Goal: Task Accomplishment & Management: Complete application form

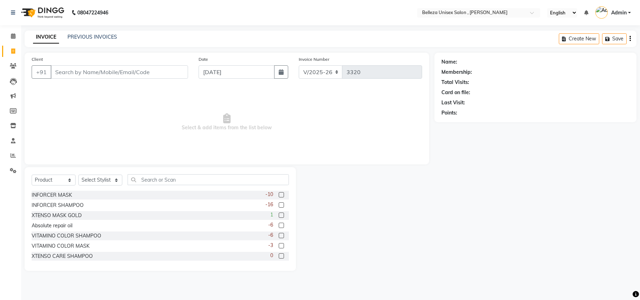
select select "4047"
click at [405, 201] on div at bounding box center [365, 219] width 138 height 104
click at [60, 180] on select "Select Service Product Membership Package Voucher Prepaid Gift Card" at bounding box center [54, 180] width 44 height 11
select select "service"
click at [32, 175] on select "Select Service Product Membership Package Voucher Prepaid Gift Card" at bounding box center [54, 180] width 44 height 11
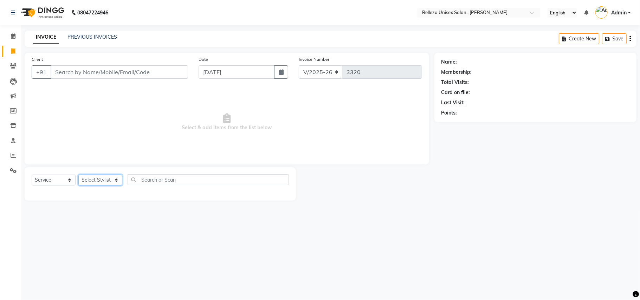
click at [107, 176] on select "Select Stylist [PERSON_NAME] Barsa Boss [PERSON_NAME] [PERSON_NAME] [PERSON_NAM…" at bounding box center [100, 180] width 44 height 11
select select "65377"
click at [78, 175] on select "Select Stylist [PERSON_NAME] Barsa Boss [PERSON_NAME] [PERSON_NAME] [PERSON_NAM…" at bounding box center [100, 180] width 44 height 11
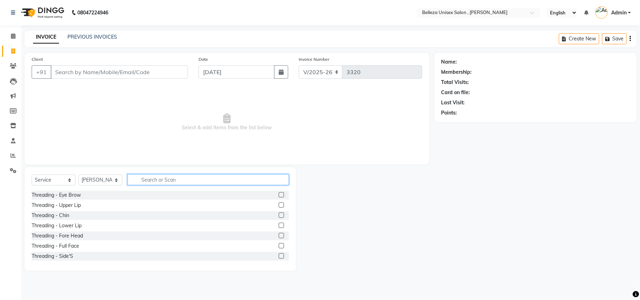
click at [173, 178] on input "text" at bounding box center [208, 179] width 161 height 11
type input "ped"
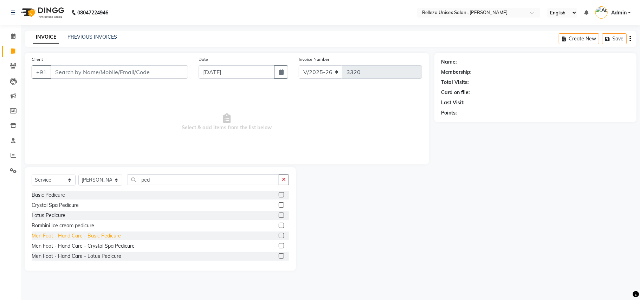
click at [110, 236] on div "Men Foot - Hand Care - Basic Pedicure" at bounding box center [76, 235] width 89 height 7
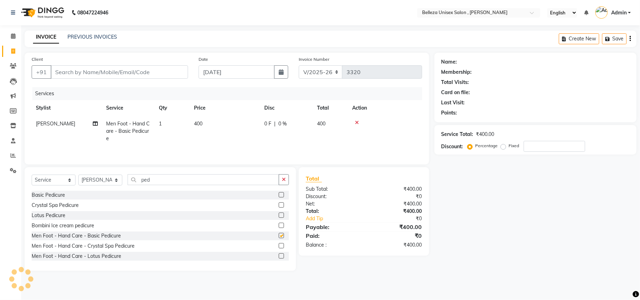
checkbox input "false"
click at [184, 182] on input "ped" at bounding box center [203, 179] width 151 height 11
type input "p"
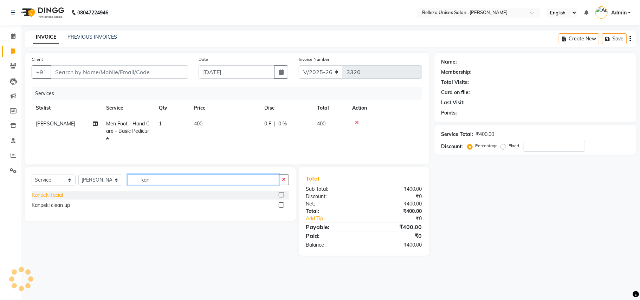
type input "kan"
click at [44, 199] on div "Kanpeki facial" at bounding box center [47, 194] width 31 height 7
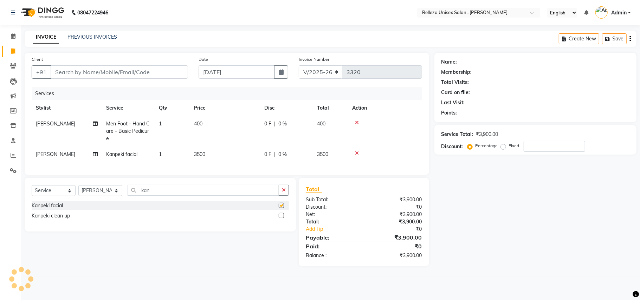
checkbox input "false"
click at [323, 156] on span "3500" at bounding box center [322, 154] width 11 height 6
select select "65377"
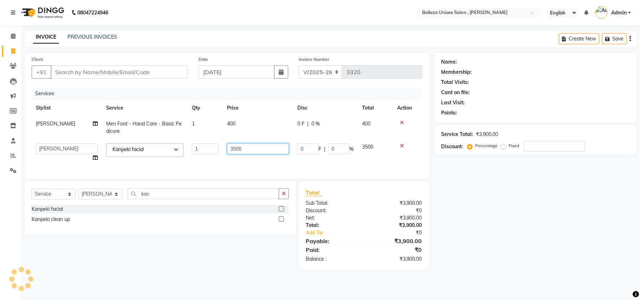
click at [274, 145] on input "3500" at bounding box center [258, 148] width 62 height 11
type input "3"
type input "2000"
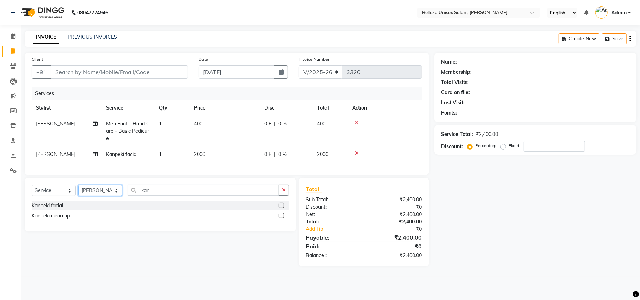
click at [113, 196] on select "Select Stylist [PERSON_NAME] Barsa Boss [PERSON_NAME] [PERSON_NAME] [PERSON_NAM…" at bounding box center [100, 190] width 44 height 11
select select "74848"
click at [78, 192] on select "Select Stylist [PERSON_NAME] Barsa Boss [PERSON_NAME] [PERSON_NAME] [PERSON_NAM…" at bounding box center [100, 190] width 44 height 11
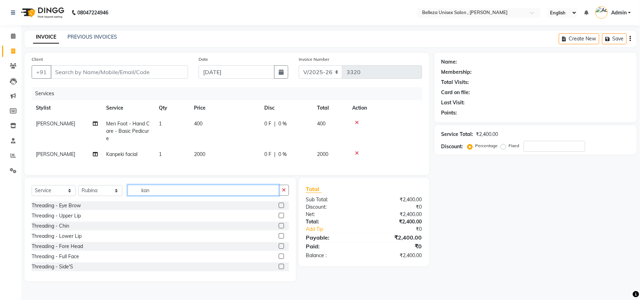
click at [174, 193] on input "kan" at bounding box center [203, 190] width 151 height 11
type input "k"
type input "man"
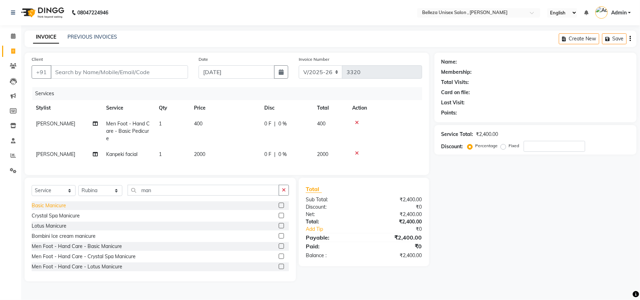
click at [57, 209] on div "Basic Manicure" at bounding box center [49, 205] width 34 height 7
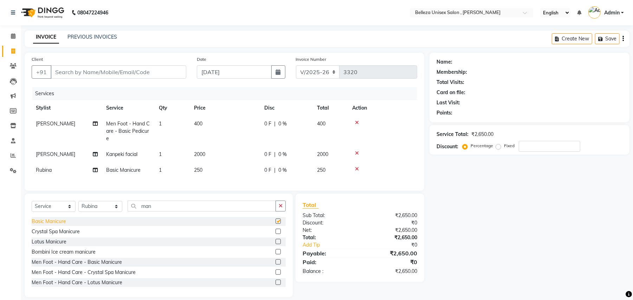
checkbox input "false"
click at [92, 212] on select "Select Stylist [PERSON_NAME] Barsa Boss [PERSON_NAME] [PERSON_NAME] [PERSON_NAM…" at bounding box center [100, 206] width 44 height 11
select select "21520"
click at [78, 208] on select "Select Stylist [PERSON_NAME] Barsa Boss [PERSON_NAME] [PERSON_NAME] [PERSON_NAM…" at bounding box center [100, 206] width 44 height 11
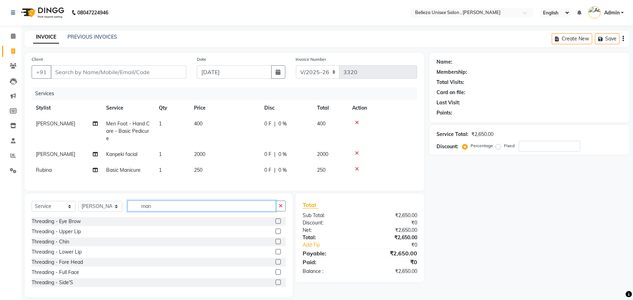
click at [208, 211] on input "man" at bounding box center [202, 206] width 148 height 11
type input "m"
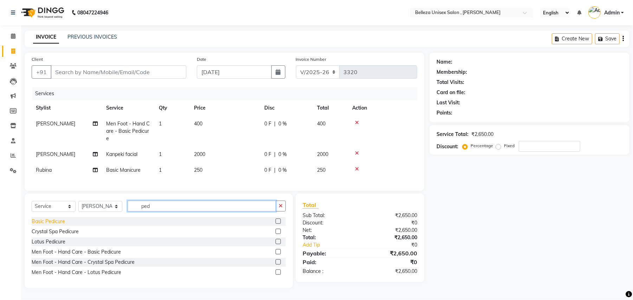
type input "ped"
click at [59, 225] on div "Basic Pedicure" at bounding box center [48, 221] width 33 height 7
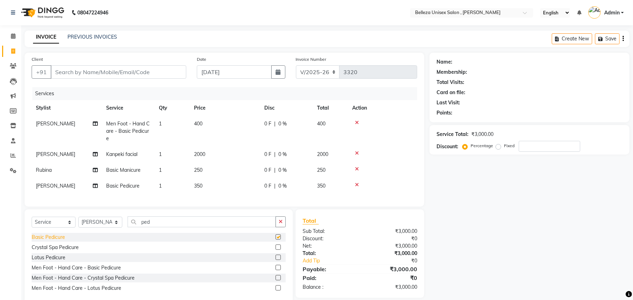
checkbox input "false"
click at [169, 227] on input "ped" at bounding box center [202, 221] width 148 height 11
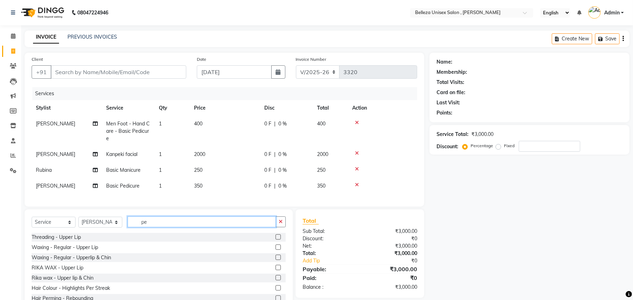
type input "p"
type input "faci"
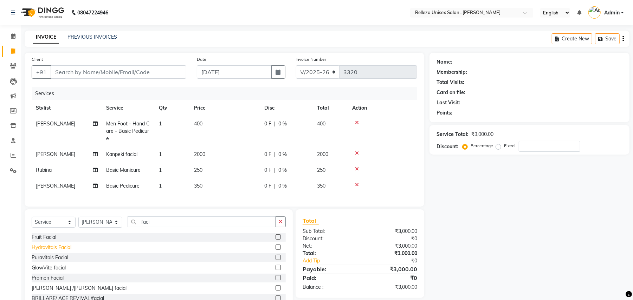
click at [61, 251] on div "Hydravitals Facial" at bounding box center [52, 247] width 40 height 7
checkbox input "false"
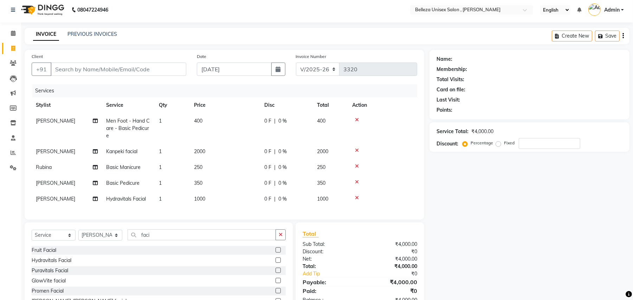
scroll to position [46, 0]
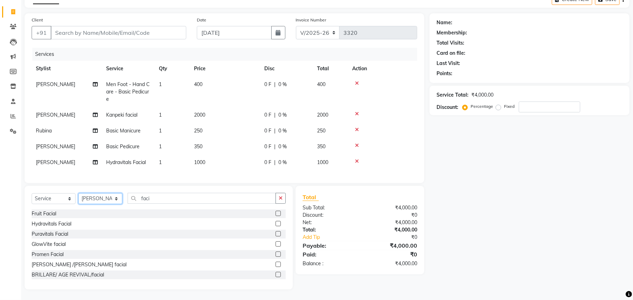
click at [105, 196] on select "Select Stylist [PERSON_NAME] Barsa Boss [PERSON_NAME] [PERSON_NAME] [PERSON_NAM…" at bounding box center [100, 198] width 44 height 11
select select "21578"
click at [78, 193] on select "Select Stylist [PERSON_NAME] Barsa Boss [PERSON_NAME] [PERSON_NAME] [PERSON_NAM…" at bounding box center [100, 198] width 44 height 11
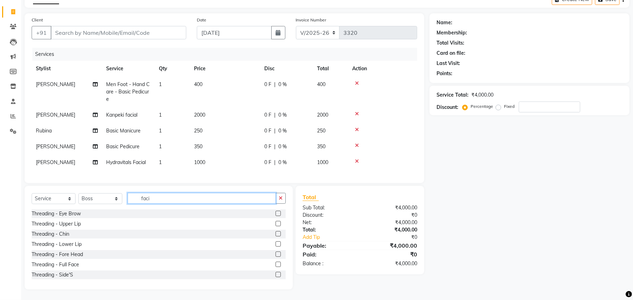
click at [166, 203] on input "faci" at bounding box center [202, 198] width 148 height 11
type input "f"
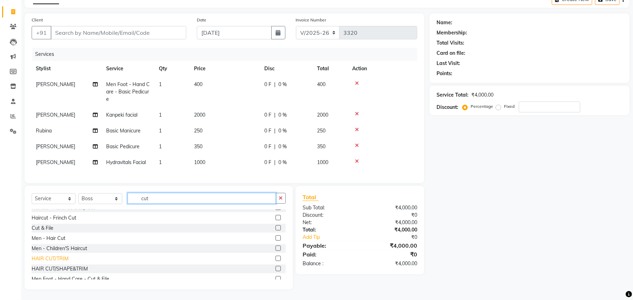
type input "cut"
click at [59, 259] on div "HAIR CUT/TRIM" at bounding box center [50, 258] width 37 height 7
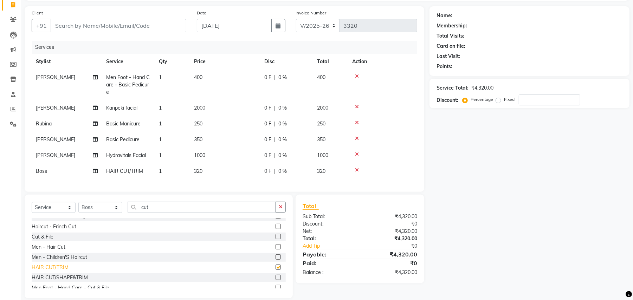
checkbox input "false"
click at [166, 213] on input "cut" at bounding box center [202, 207] width 148 height 11
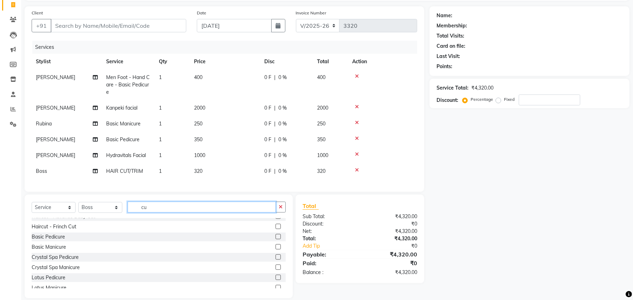
type input "c"
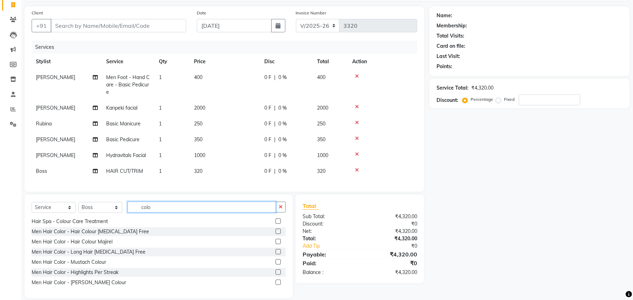
scroll to position [82, 0]
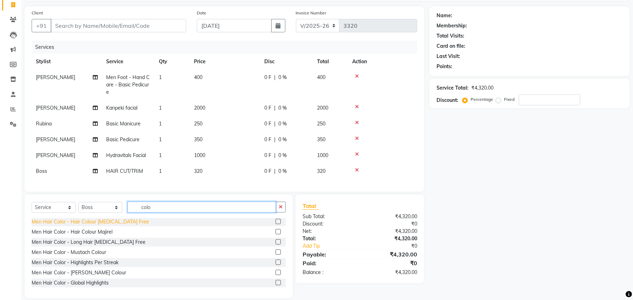
type input "colo"
click at [93, 226] on div "Men Hair Color - Hair Colour [MEDICAL_DATA] Free" at bounding box center [90, 221] width 117 height 7
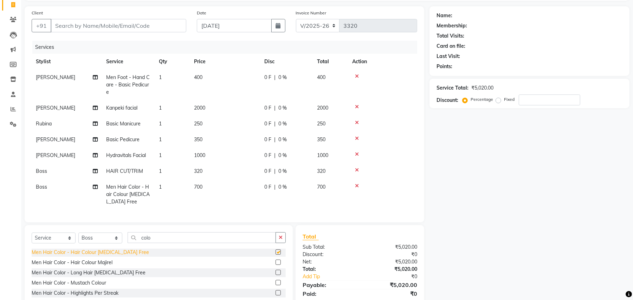
checkbox input "false"
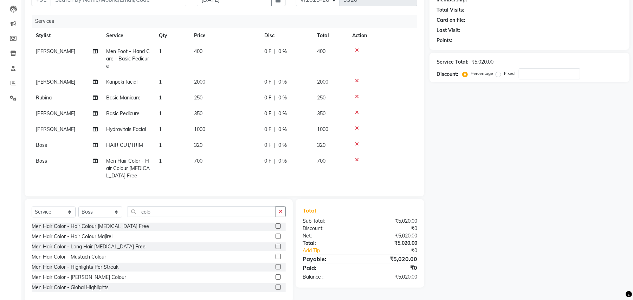
scroll to position [86, 0]
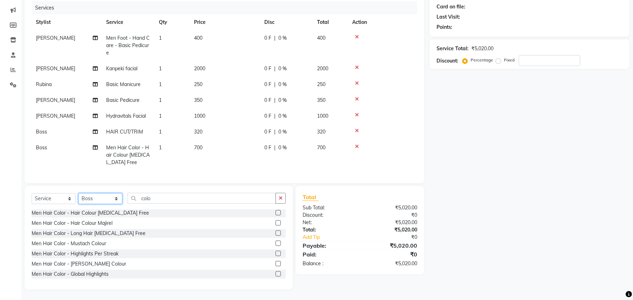
click at [104, 201] on select "Select Stylist [PERSON_NAME] Barsa Boss [PERSON_NAME] [PERSON_NAME] [PERSON_NAM…" at bounding box center [100, 198] width 44 height 11
select select "21517"
click at [78, 194] on select "Select Stylist [PERSON_NAME] Barsa Boss [PERSON_NAME] [PERSON_NAME] [PERSON_NAM…" at bounding box center [100, 198] width 44 height 11
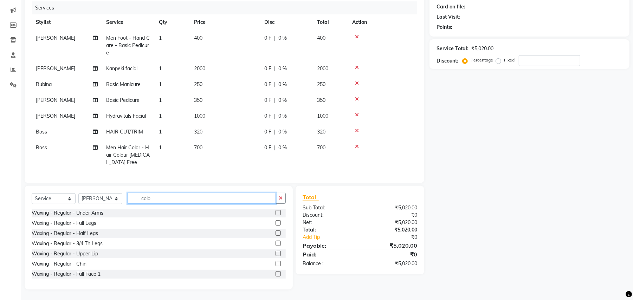
click at [187, 201] on input "colo" at bounding box center [202, 198] width 148 height 11
type input "c"
type input "cut"
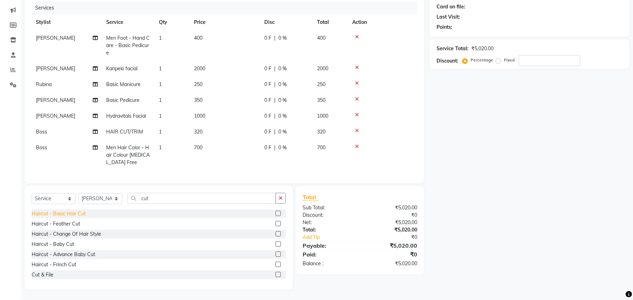
click at [78, 216] on div "Haircut - Basic Hair Cut" at bounding box center [59, 213] width 54 height 7
checkbox input "false"
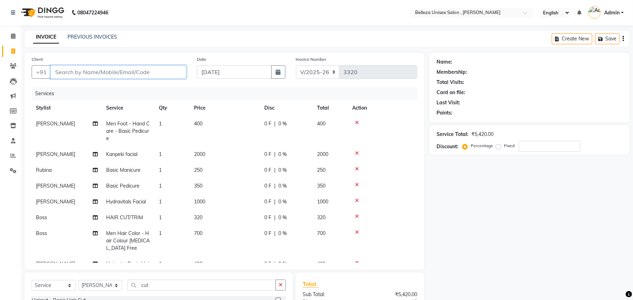
click at [162, 73] on input "Client" at bounding box center [119, 71] width 136 height 13
click at [109, 285] on select "Select Stylist [PERSON_NAME] Barsa Boss [PERSON_NAME] [PERSON_NAME] [PERSON_NAM…" at bounding box center [100, 285] width 44 height 11
select select "52542"
click at [78, 280] on select "Select Stylist [PERSON_NAME] Barsa Boss [PERSON_NAME] [PERSON_NAME] [PERSON_NAM…" at bounding box center [100, 285] width 44 height 11
click at [180, 286] on input "cut" at bounding box center [202, 285] width 148 height 11
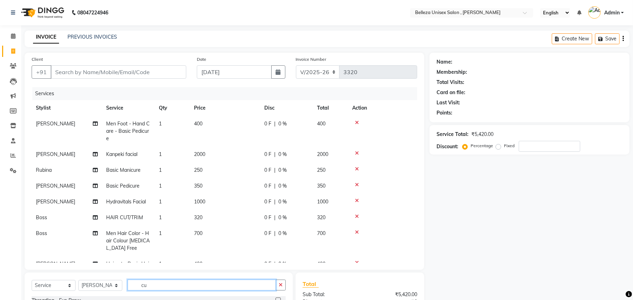
type input "c"
type input "cut"
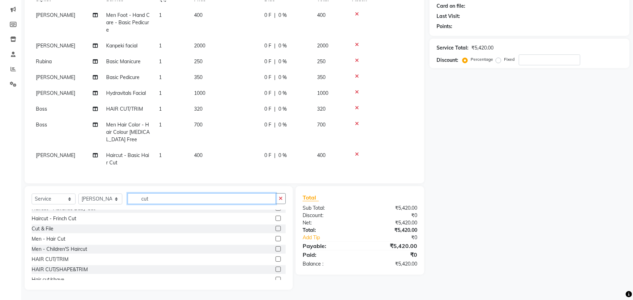
scroll to position [47, 0]
click at [82, 249] on div "Men - Children'S Haircut" at bounding box center [60, 248] width 56 height 7
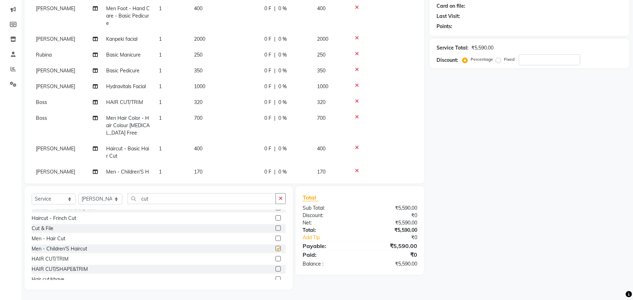
checkbox input "false"
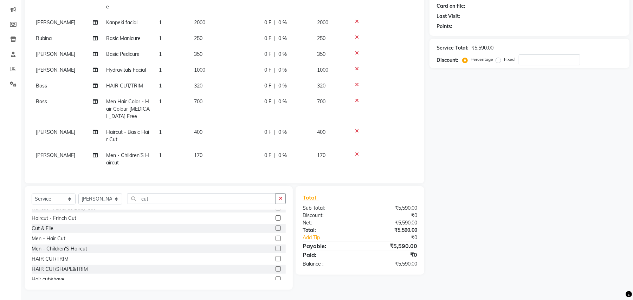
click at [325, 152] on span "170" at bounding box center [321, 155] width 8 height 6
select select "52542"
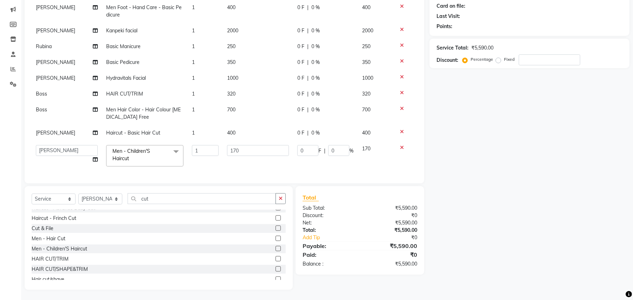
scroll to position [37, 0]
click at [262, 145] on input "170" at bounding box center [258, 150] width 62 height 11
type input "1"
type input "200"
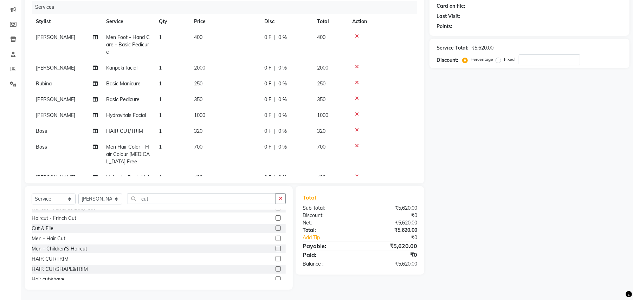
scroll to position [0, 0]
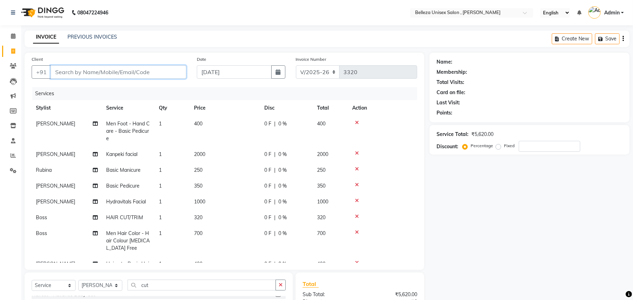
click at [168, 75] on input "Client" at bounding box center [119, 71] width 136 height 13
type input "9"
type input "0"
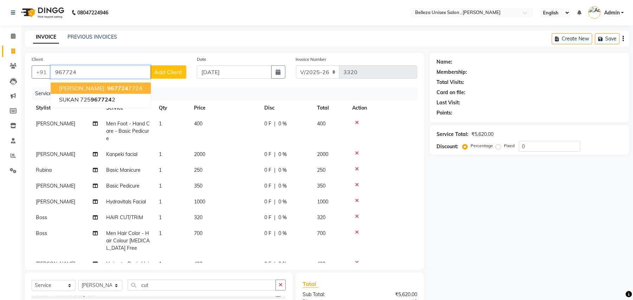
click at [108, 87] on ngb-highlight "967724 7724" at bounding box center [124, 88] width 37 height 7
type input "9677247724"
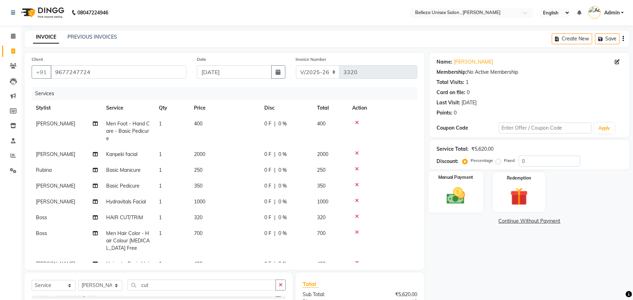
click at [456, 199] on img at bounding box center [456, 195] width 30 height 21
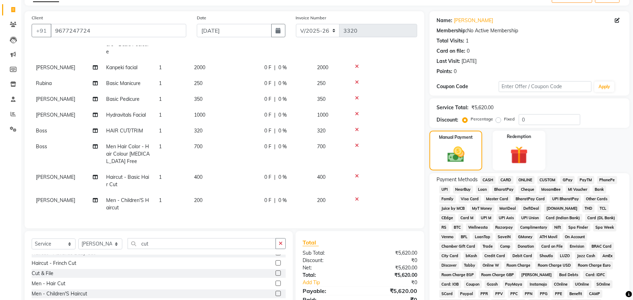
scroll to position [125, 0]
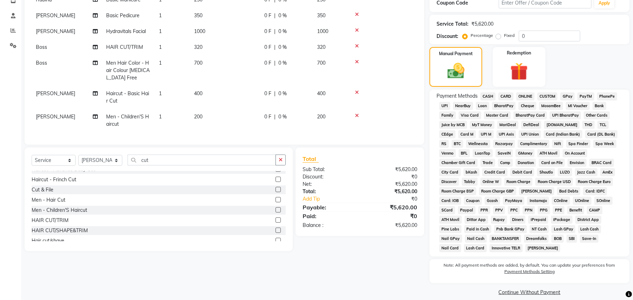
click at [542, 42] on div "Service Total: ₹5,620.00 Discount: Percentage Fixed 0" at bounding box center [529, 30] width 200 height 30
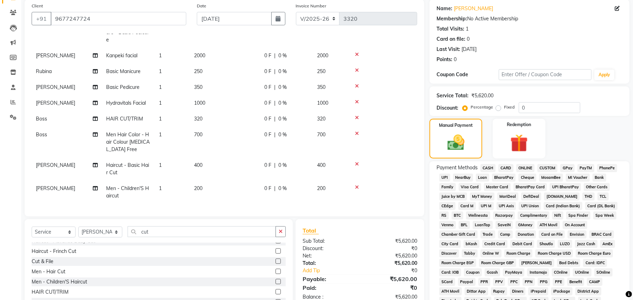
scroll to position [52, 0]
click at [358, 115] on icon at bounding box center [357, 117] width 4 height 5
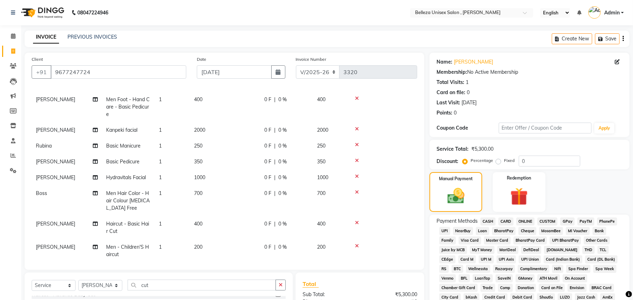
scroll to position [37, 0]
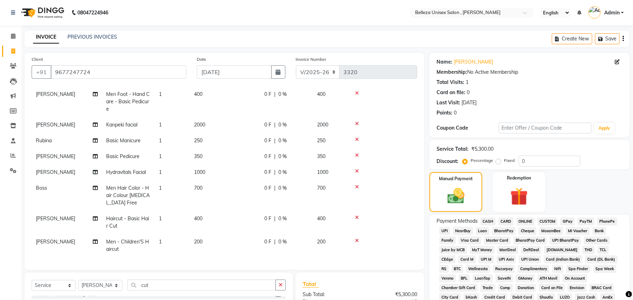
click at [509, 222] on span "CARD" at bounding box center [505, 221] width 15 height 8
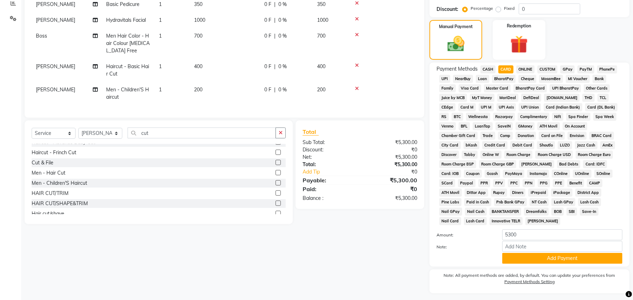
scroll to position [162, 0]
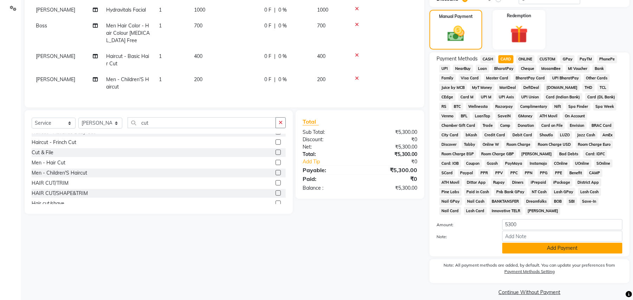
click at [564, 243] on button "Add Payment" at bounding box center [562, 248] width 120 height 11
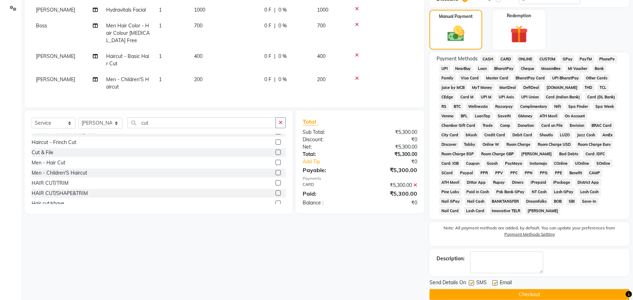
click at [538, 289] on button "Checkout" at bounding box center [529, 294] width 200 height 11
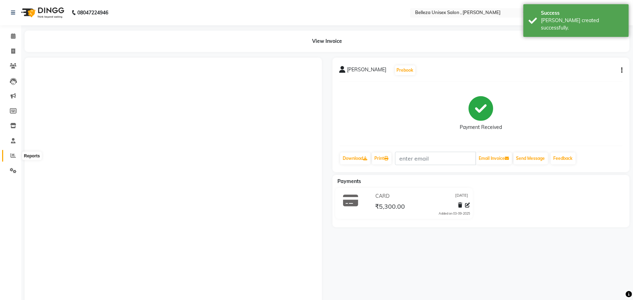
click at [12, 155] on icon at bounding box center [13, 155] width 5 height 5
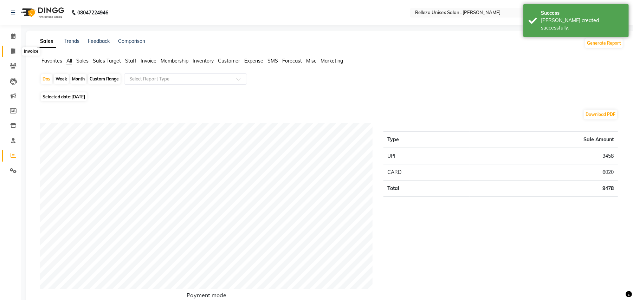
click at [13, 50] on icon at bounding box center [13, 50] width 4 height 5
select select "service"
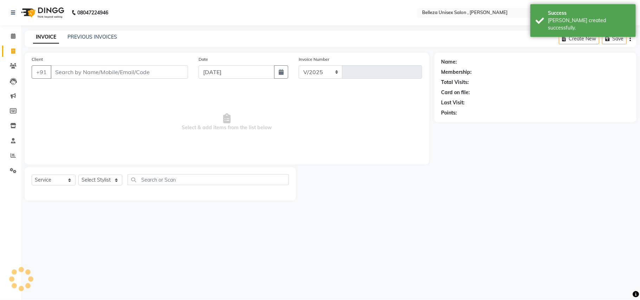
select select "4047"
type input "3321"
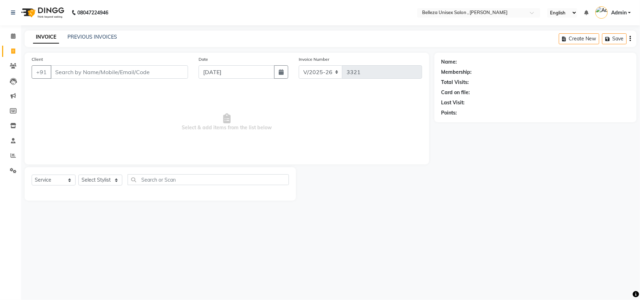
click at [149, 74] on input "Client" at bounding box center [119, 71] width 137 height 13
select select "product"
